Goal: Task Accomplishment & Management: Manage account settings

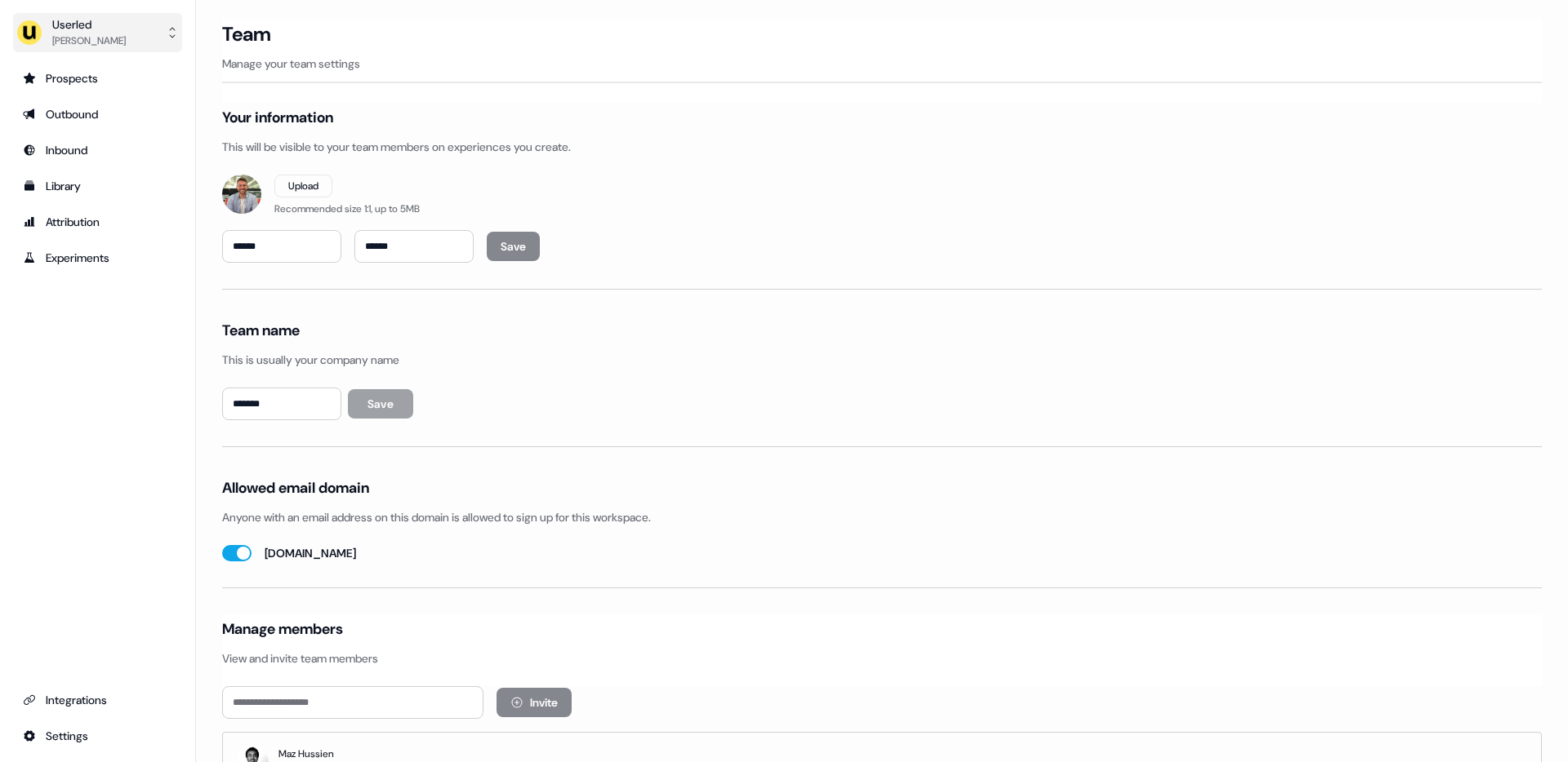
click at [92, 36] on div "Oliver Grogan" at bounding box center [89, 40] width 74 height 16
click at [103, 78] on div "Impersonate (Admin)" at bounding box center [97, 76] width 155 height 29
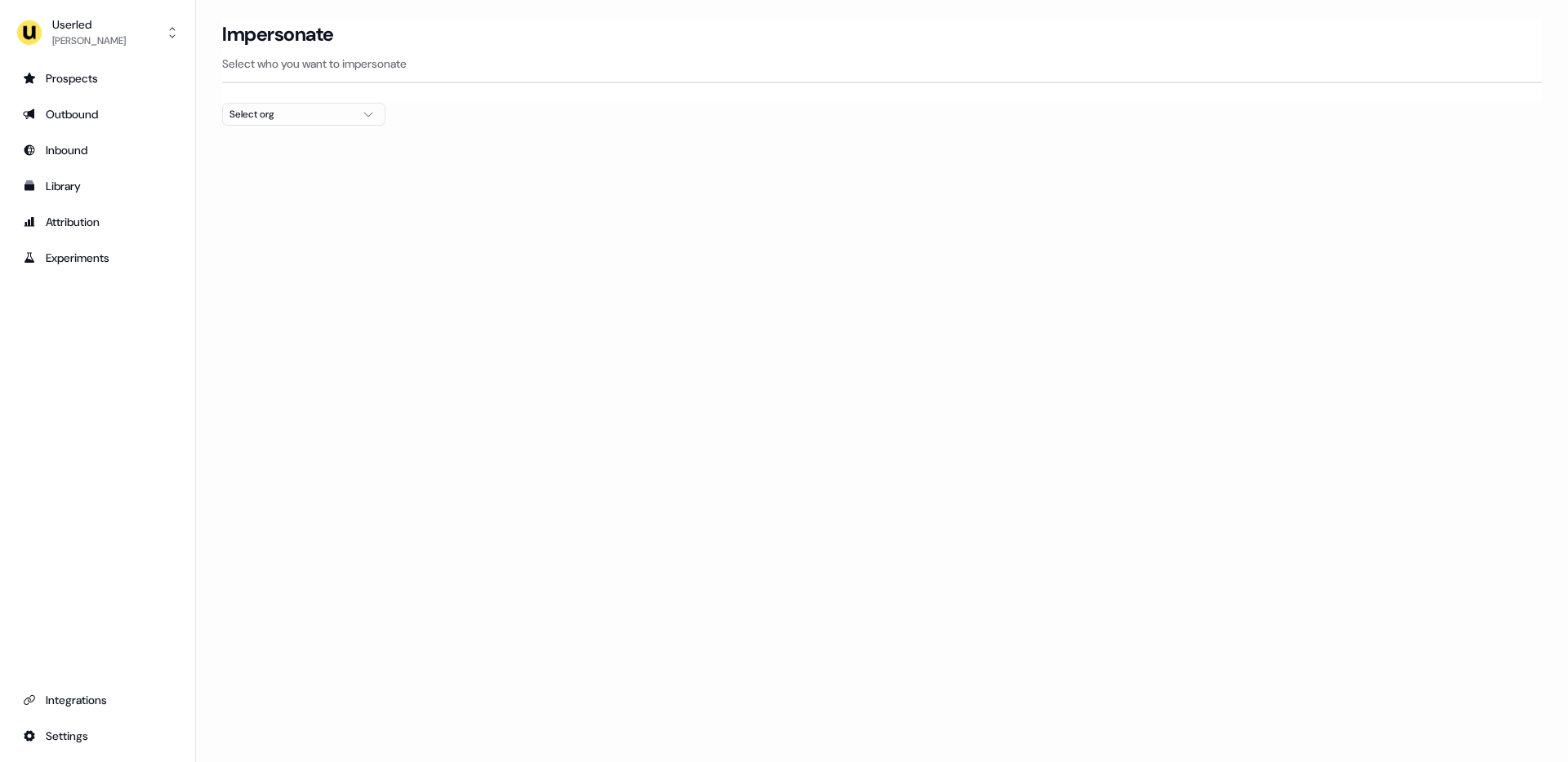
click at [261, 109] on div "Select org" at bounding box center [290, 113] width 123 height 16
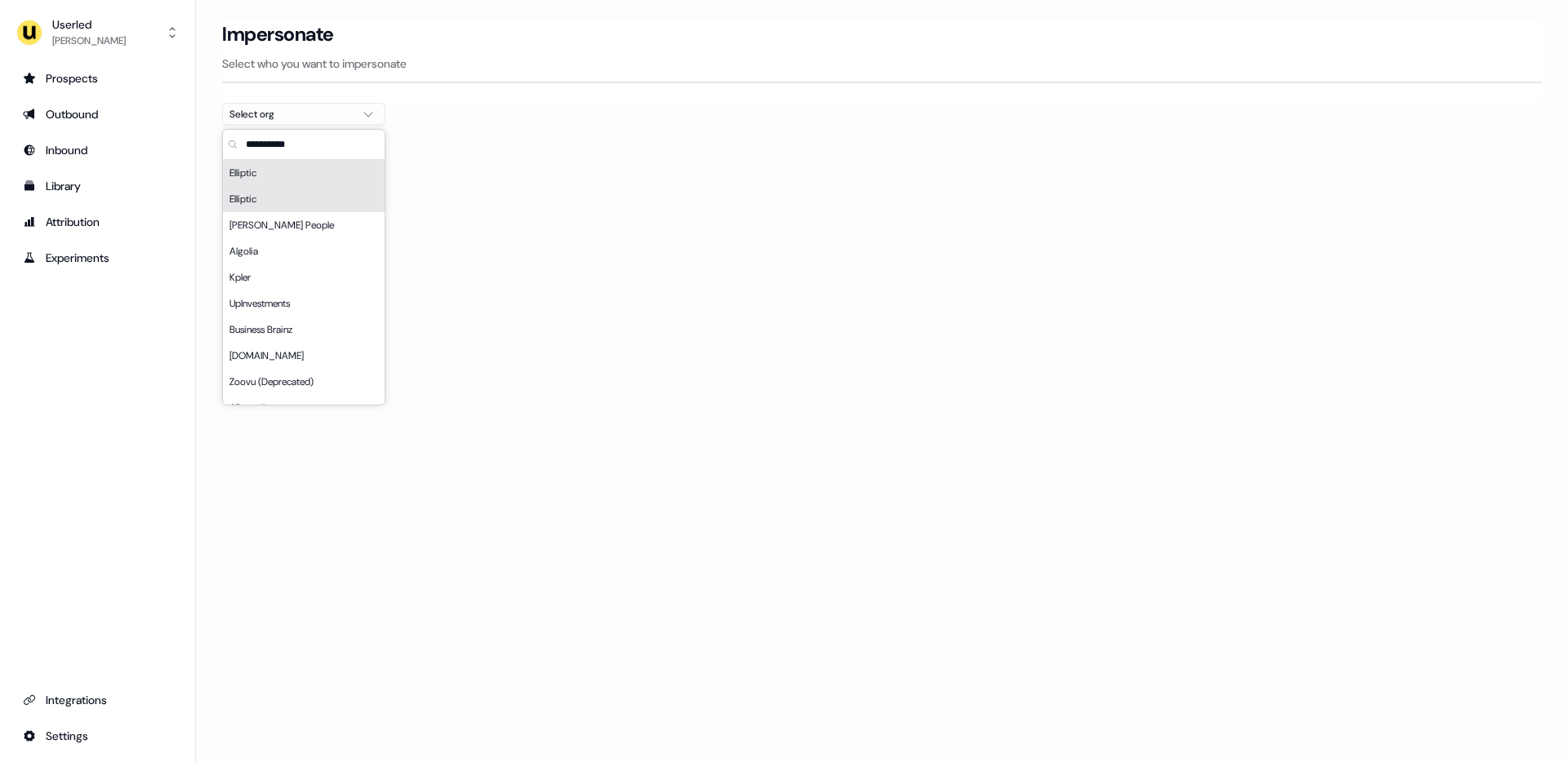
click at [280, 139] on input "text" at bounding box center [313, 144] width 142 height 29
type input "****"
click at [266, 179] on div "Moss" at bounding box center [303, 173] width 162 height 26
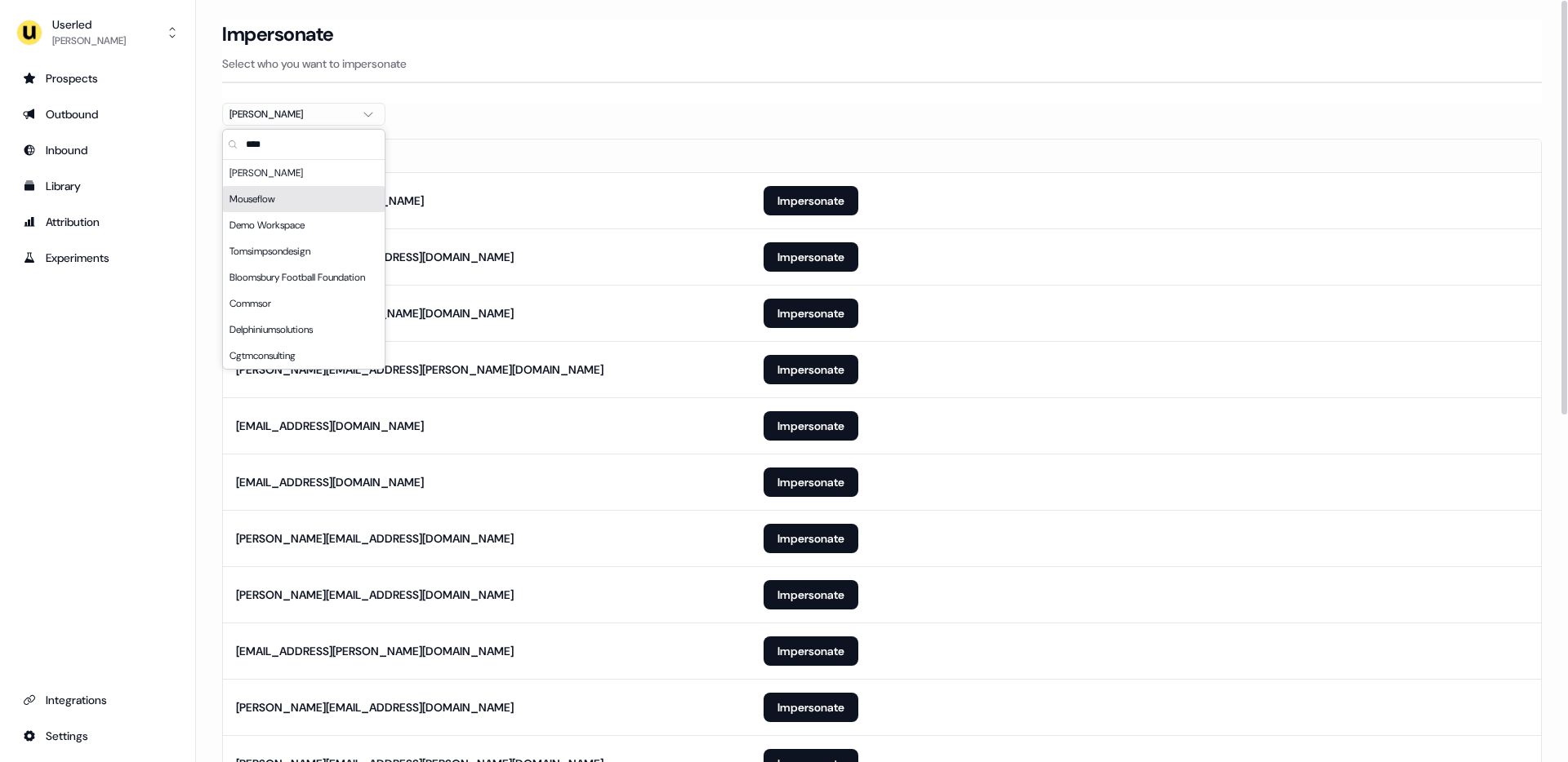
click at [704, 151] on th "Email" at bounding box center [486, 155] width 528 height 33
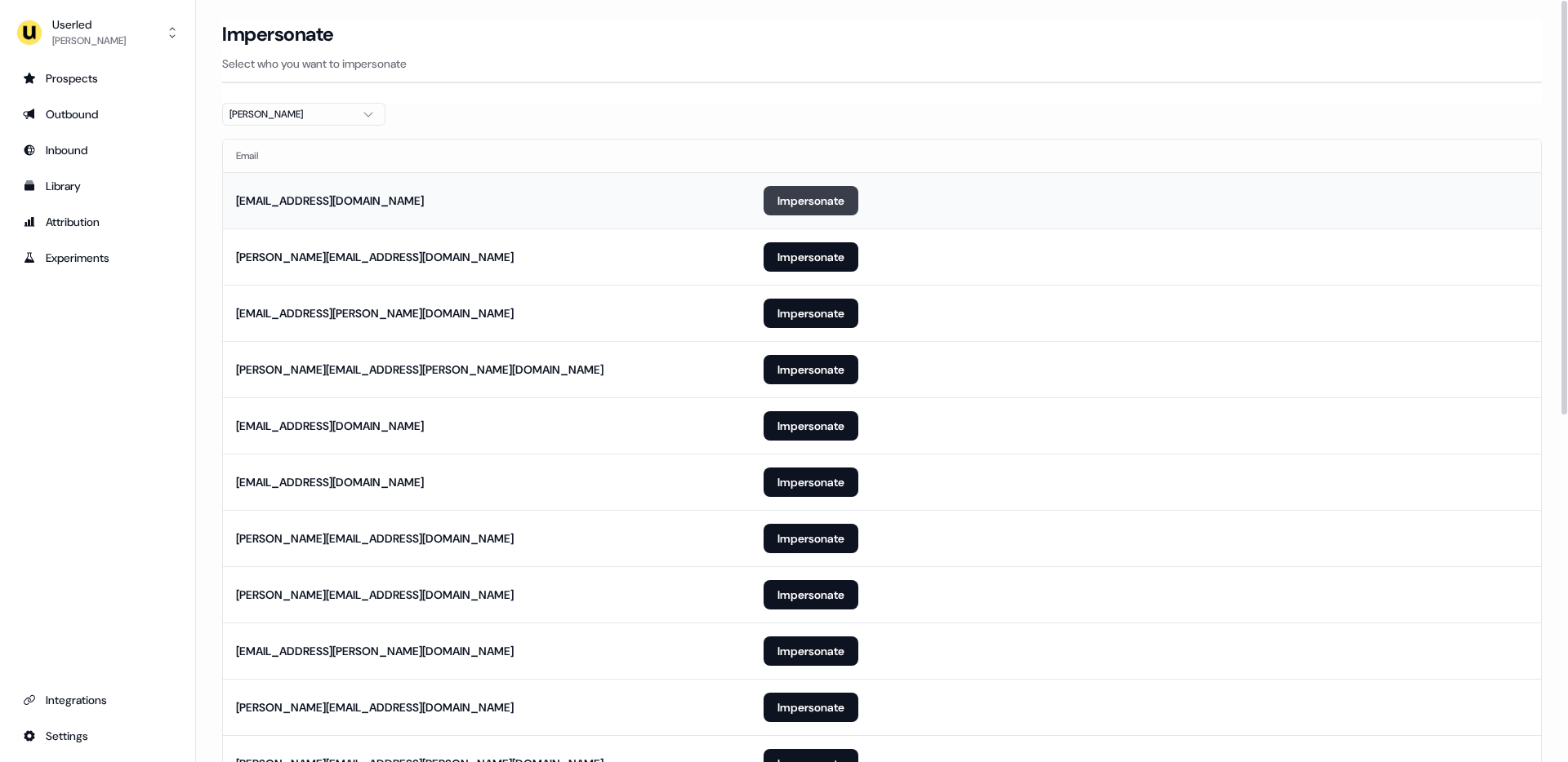
click at [812, 202] on button "Impersonate" at bounding box center [810, 200] width 94 height 29
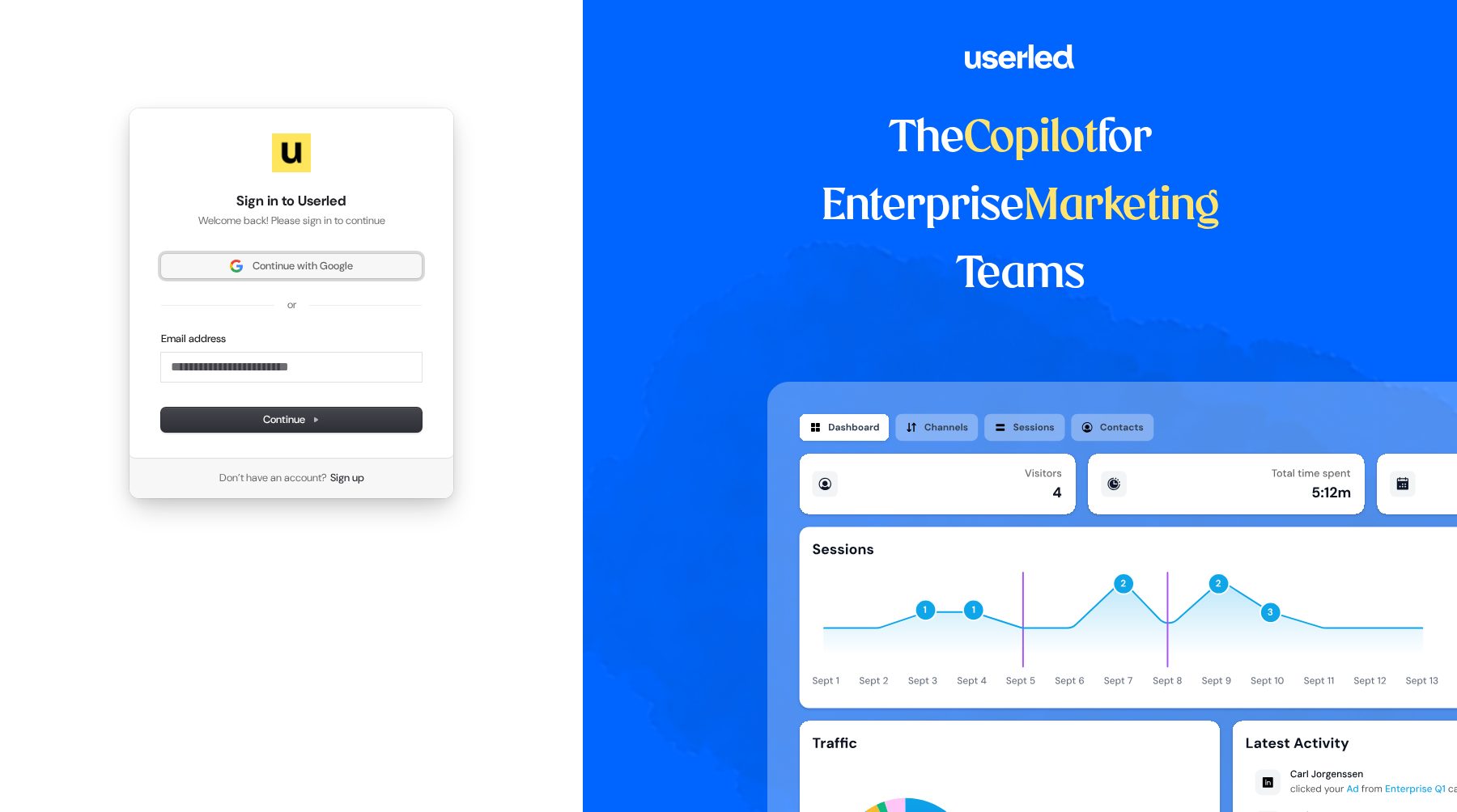
click at [283, 262] on span "Continue with Google" at bounding box center [302, 266] width 100 height 15
